Goal: Transaction & Acquisition: Download file/media

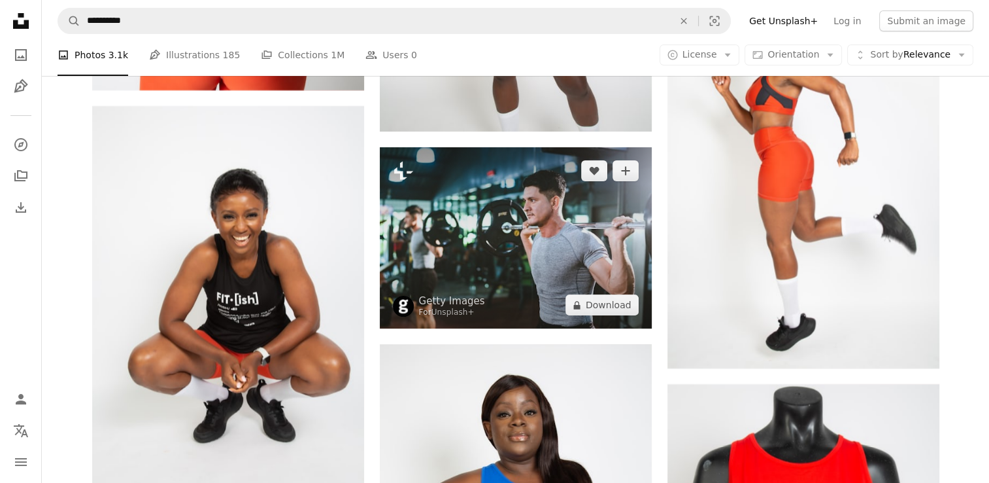
scroll to position [15148, 0]
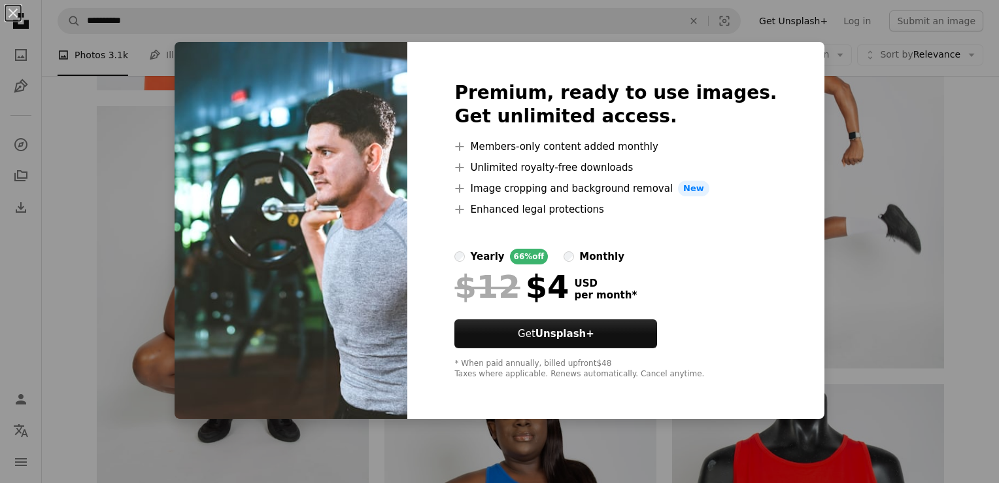
click at [808, 287] on div "An X shape Premium, ready to use images. Get unlimited access. A plus sign Memb…" at bounding box center [499, 241] width 999 height 483
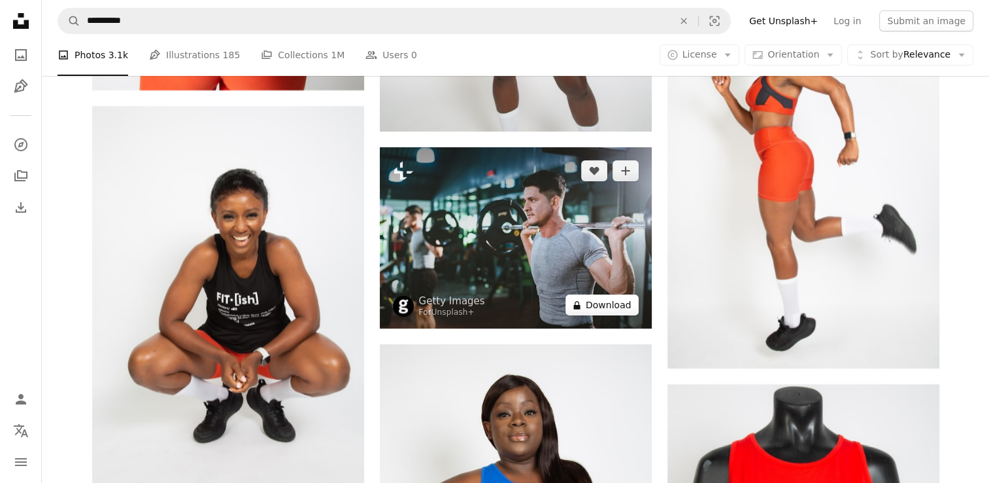
click at [594, 304] on button "A lock Download" at bounding box center [602, 304] width 73 height 21
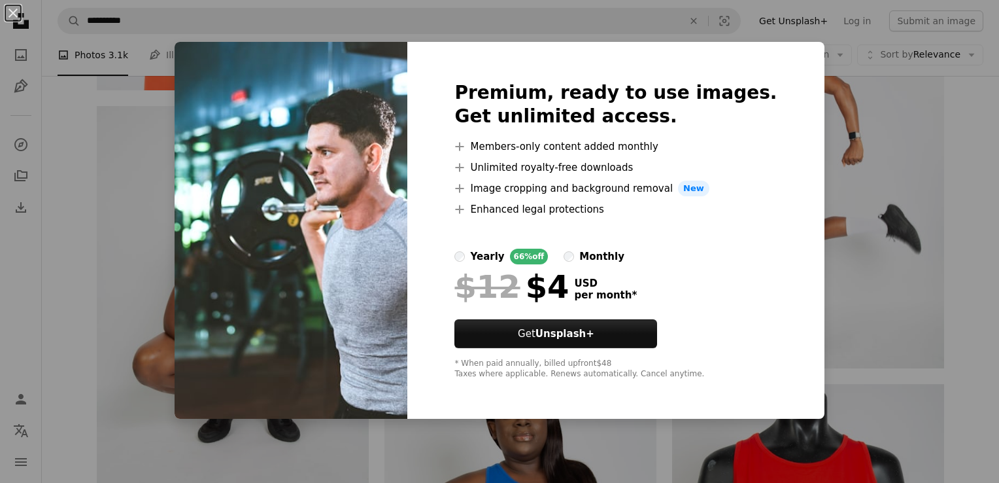
click at [829, 137] on div "An X shape Premium, ready to use images. Get unlimited access. A plus sign Memb…" at bounding box center [499, 241] width 999 height 483
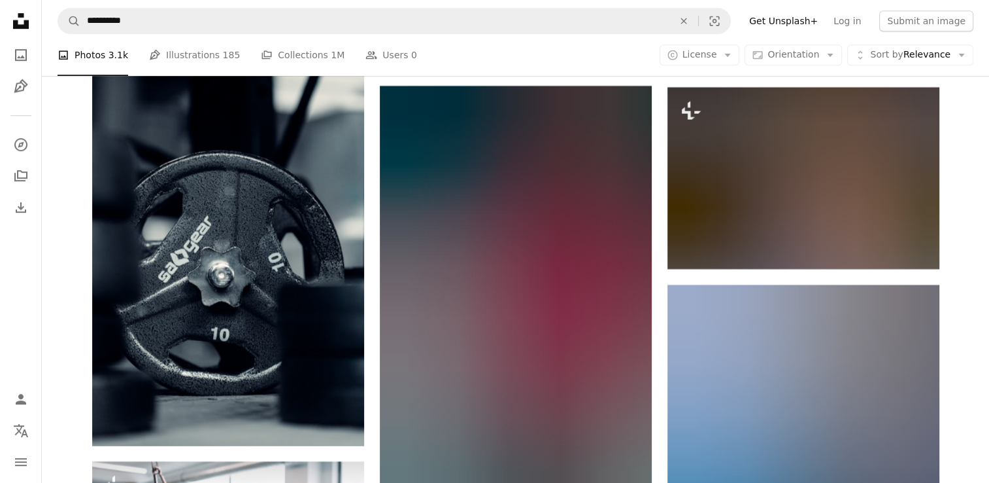
scroll to position [40513, 0]
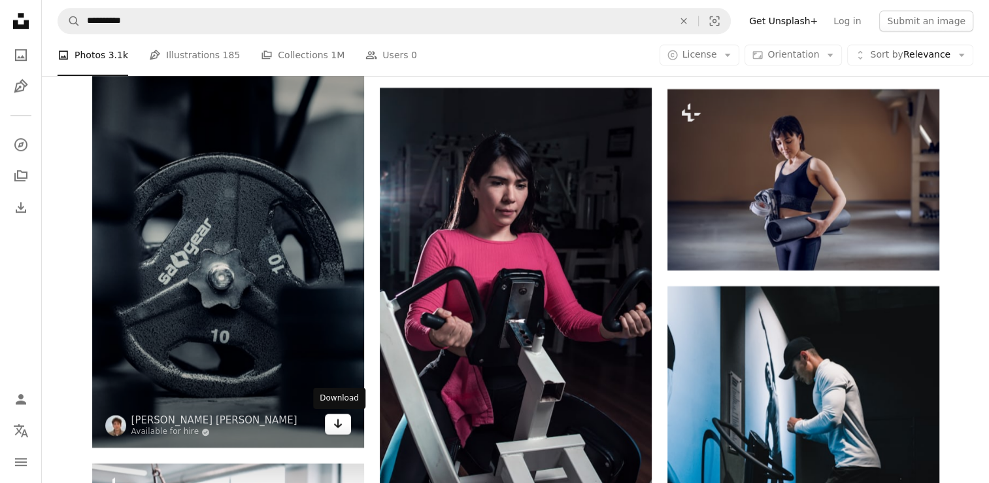
click at [329, 424] on link "Arrow pointing down" at bounding box center [338, 423] width 26 height 21
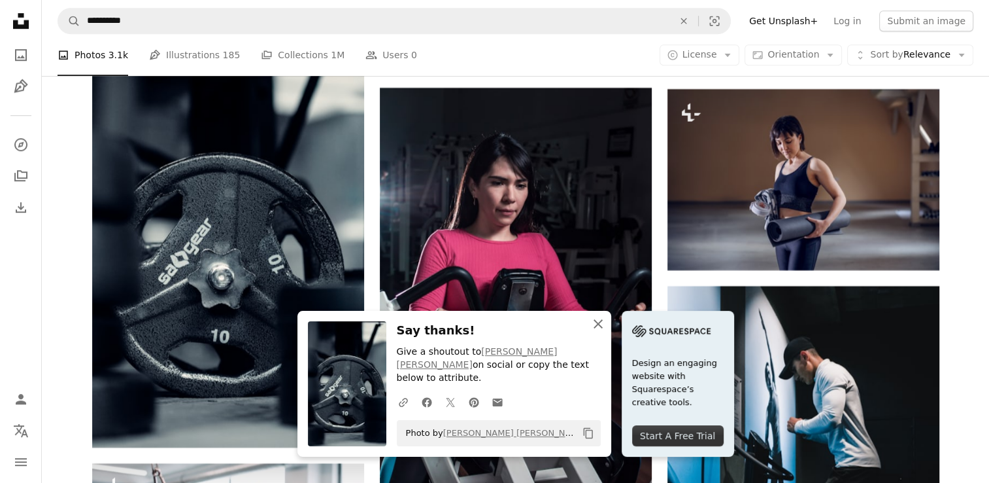
click at [599, 332] on icon "An X shape" at bounding box center [598, 324] width 16 height 16
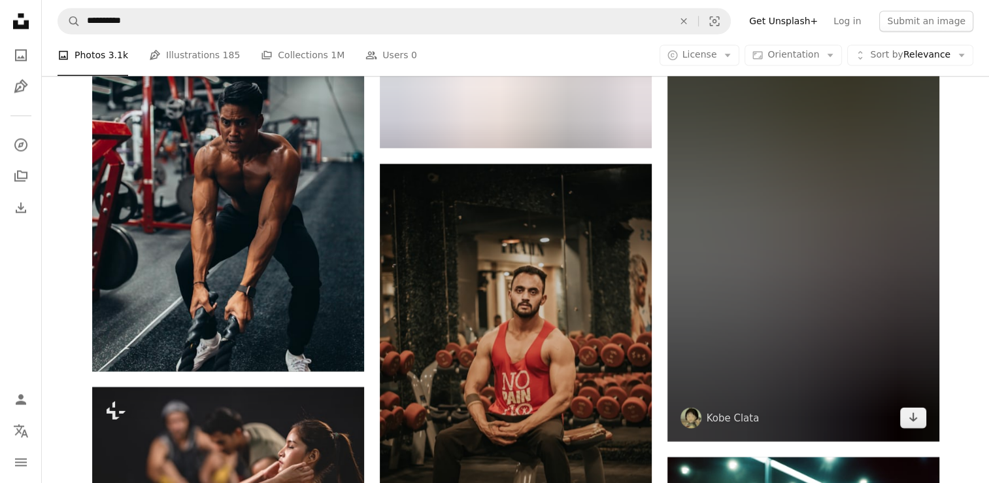
scroll to position [61451, 0]
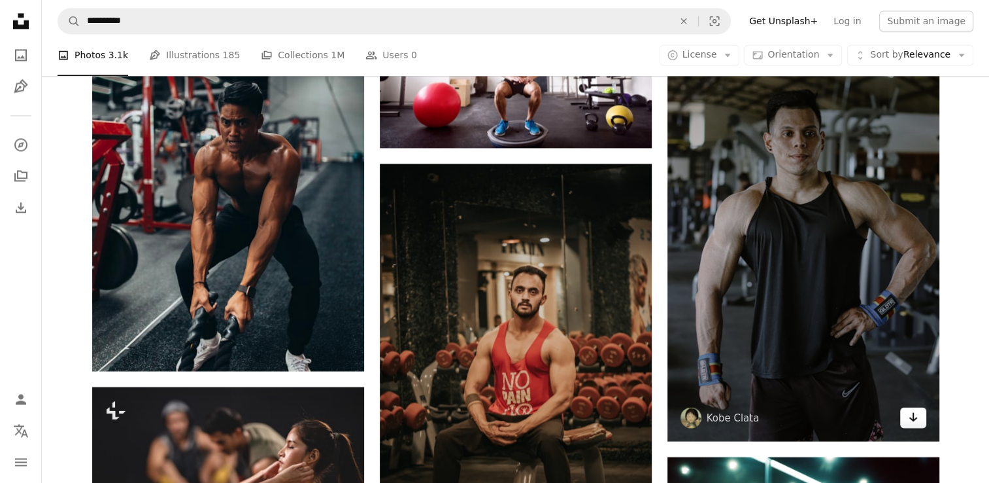
click at [914, 421] on icon "Arrow pointing down" at bounding box center [913, 417] width 10 height 16
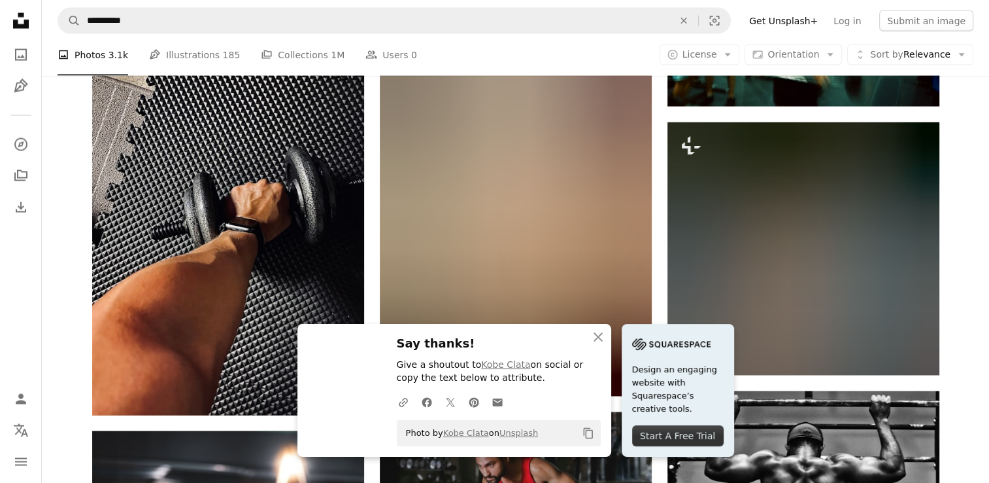
scroll to position [61983, 0]
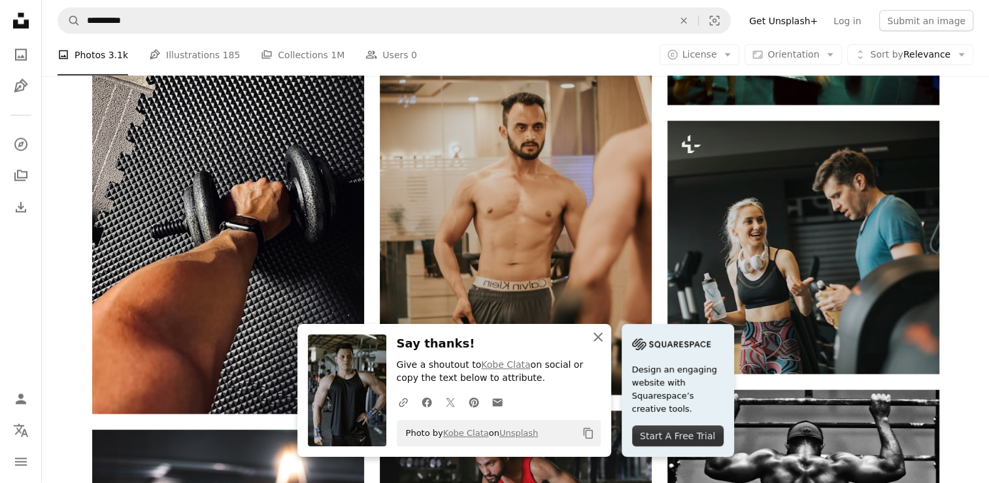
click at [604, 333] on icon "An X shape" at bounding box center [598, 337] width 16 height 16
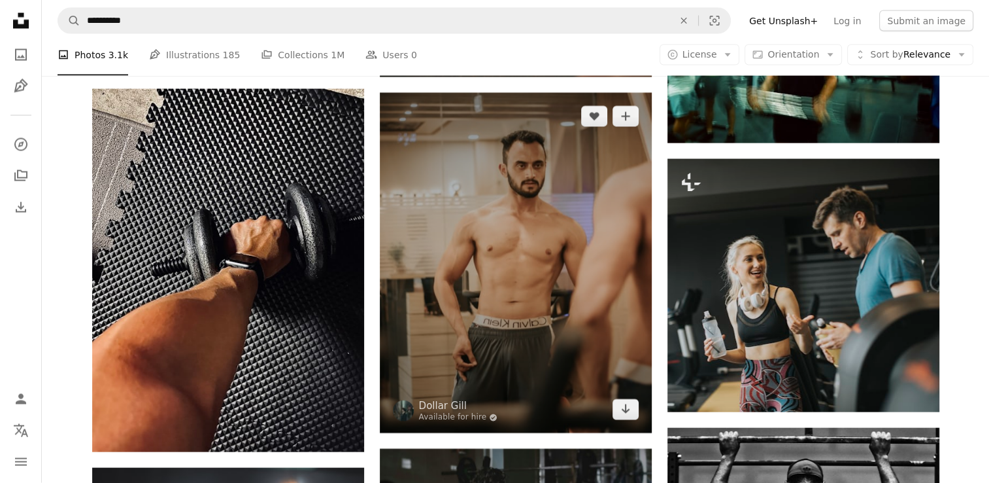
scroll to position [61946, 0]
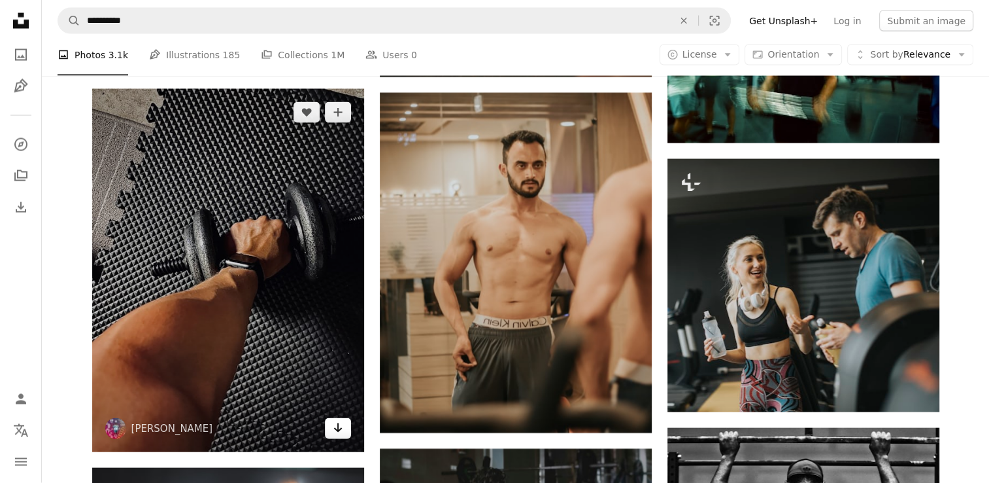
click at [332, 428] on link "Arrow pointing down" at bounding box center [338, 428] width 26 height 21
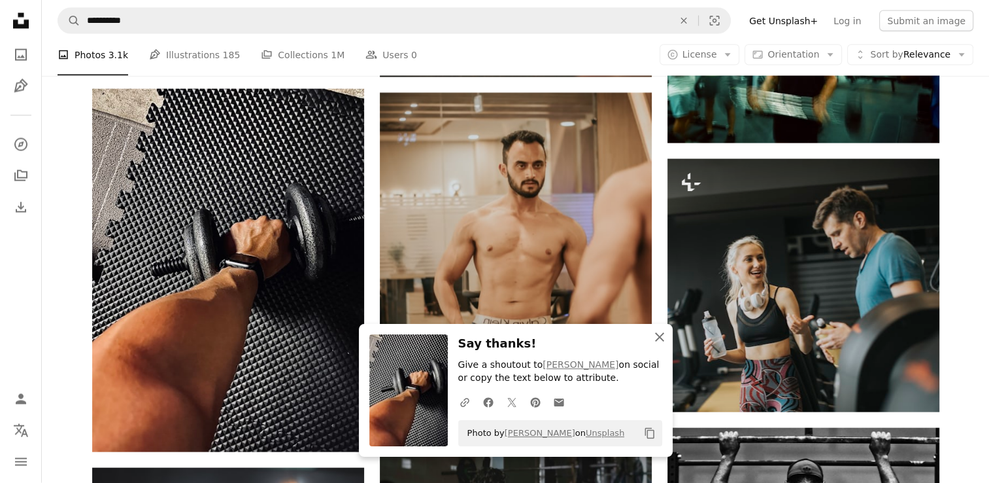
click at [662, 339] on icon "An X shape" at bounding box center [660, 337] width 16 height 16
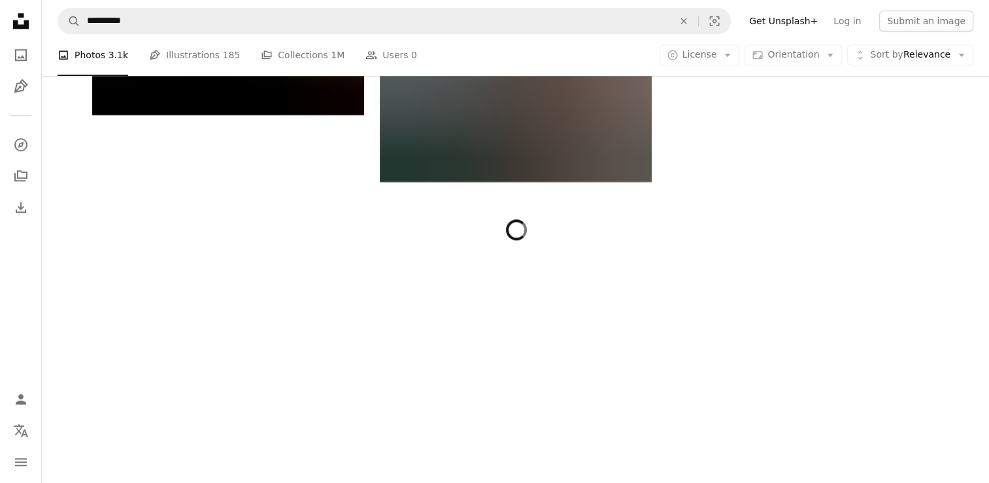
scroll to position [65741, 0]
